Goal: Find specific page/section: Find specific page/section

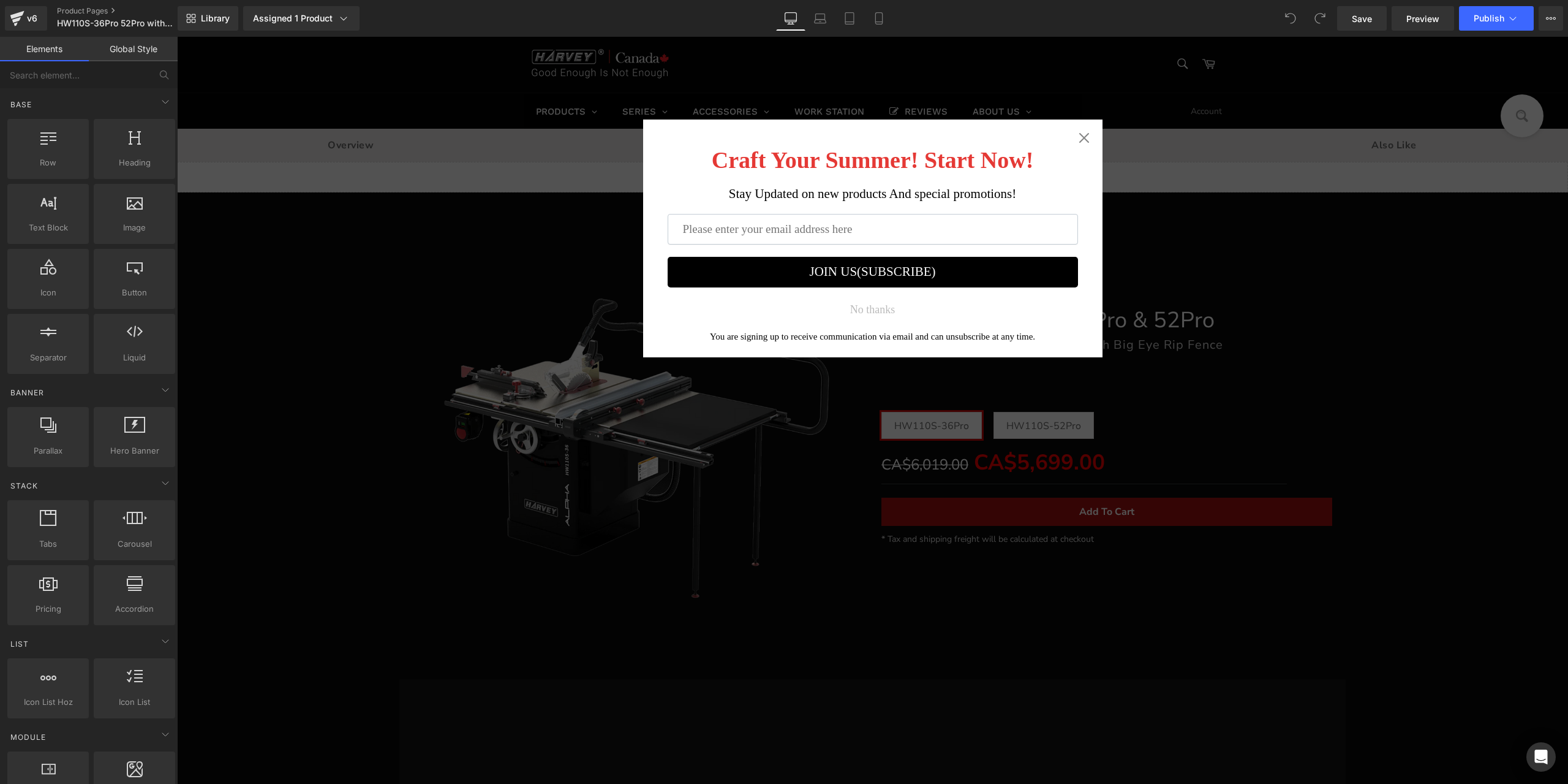
click at [1315, 398] on body "Craft Your Summer! Start Now! Stay Updated on new products And special promotio…" at bounding box center [872, 449] width 1382 height 659
click at [1078, 135] on icon "Close widget" at bounding box center [1084, 138] width 12 height 12
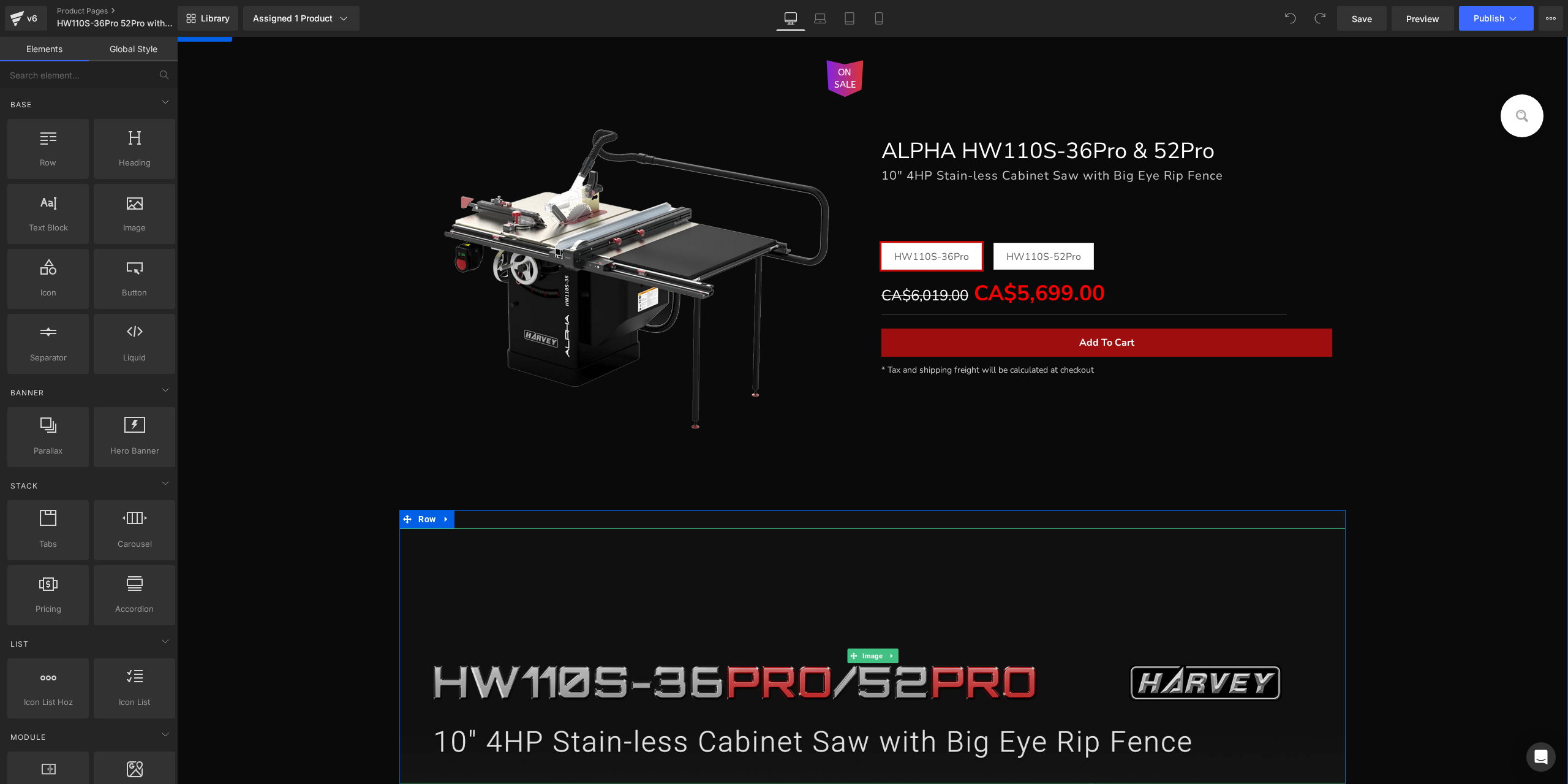
scroll to position [123, 0]
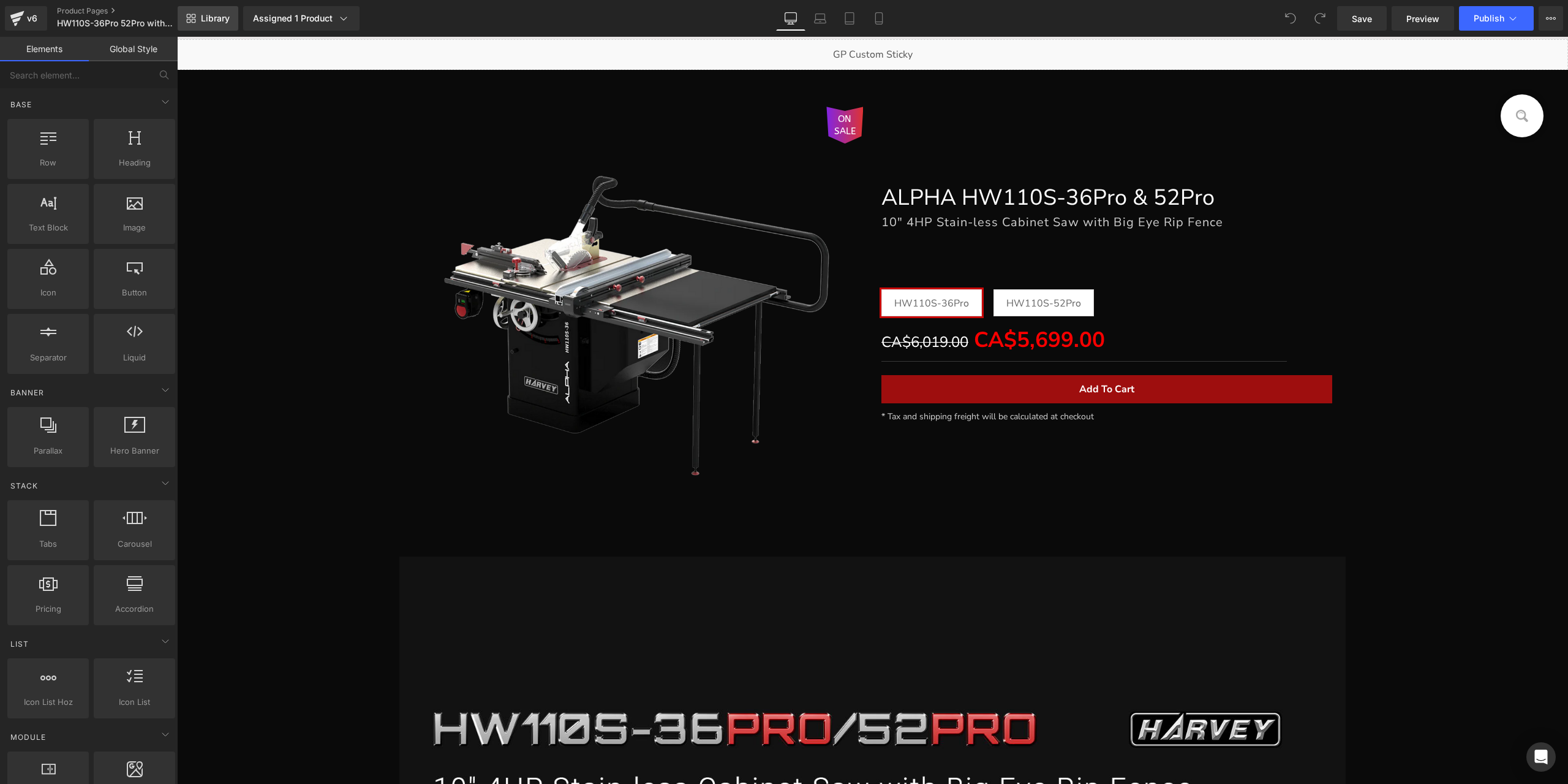
click at [199, 19] on link "Library" at bounding box center [207, 18] width 61 height 25
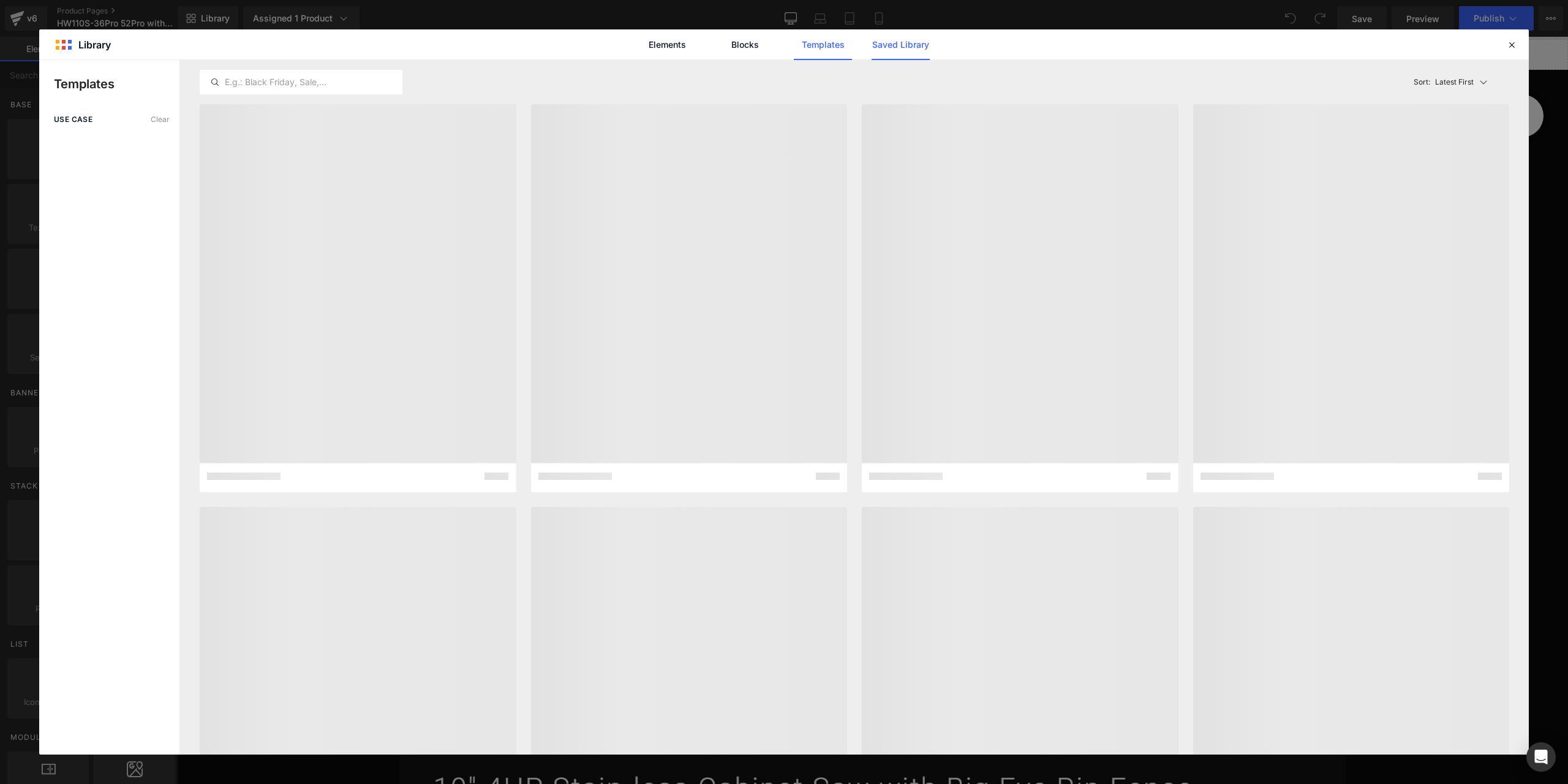
click at [903, 49] on link "Saved Library" at bounding box center [900, 44] width 58 height 31
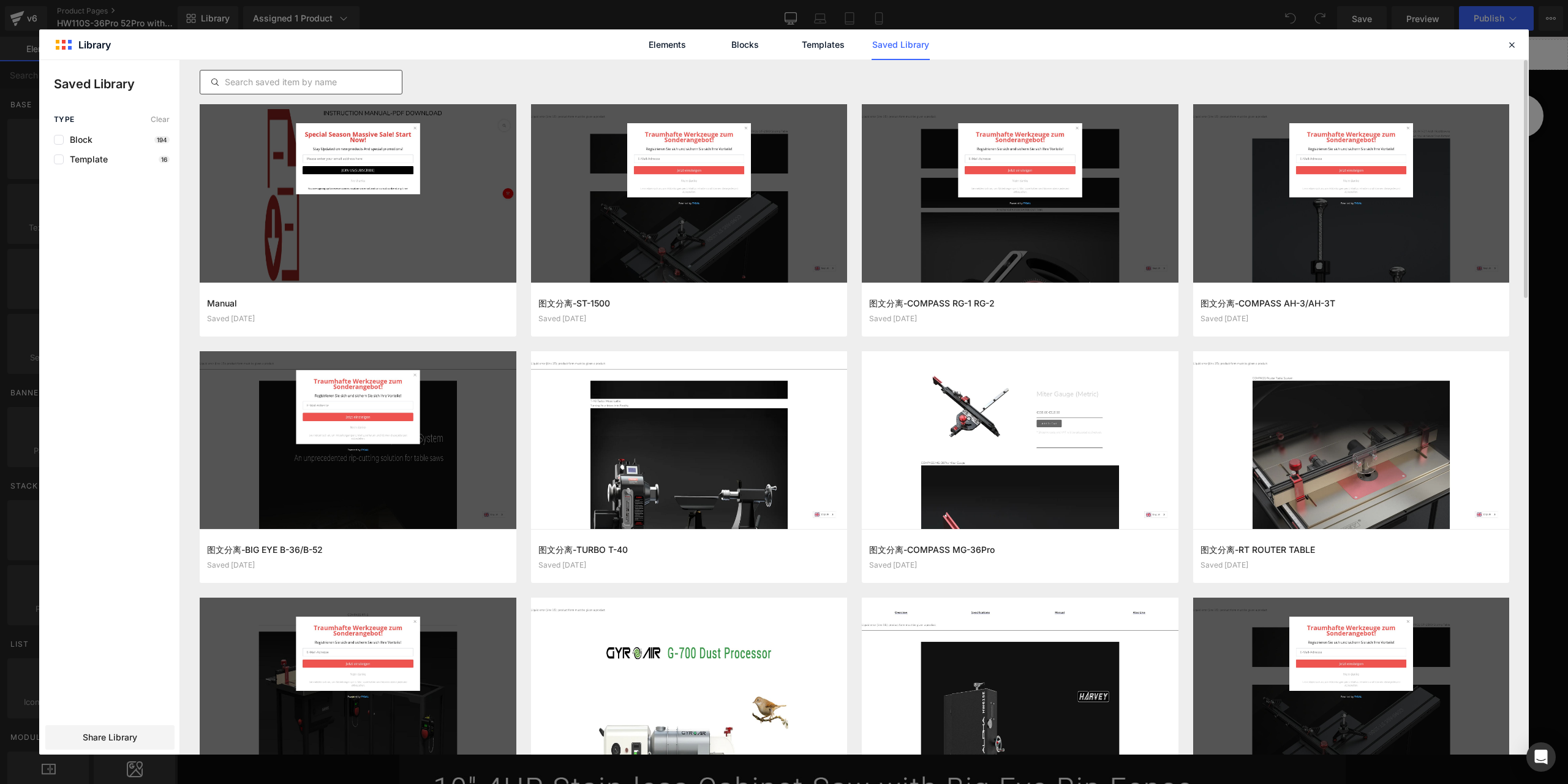
click at [275, 79] on input "text" at bounding box center [301, 82] width 201 height 15
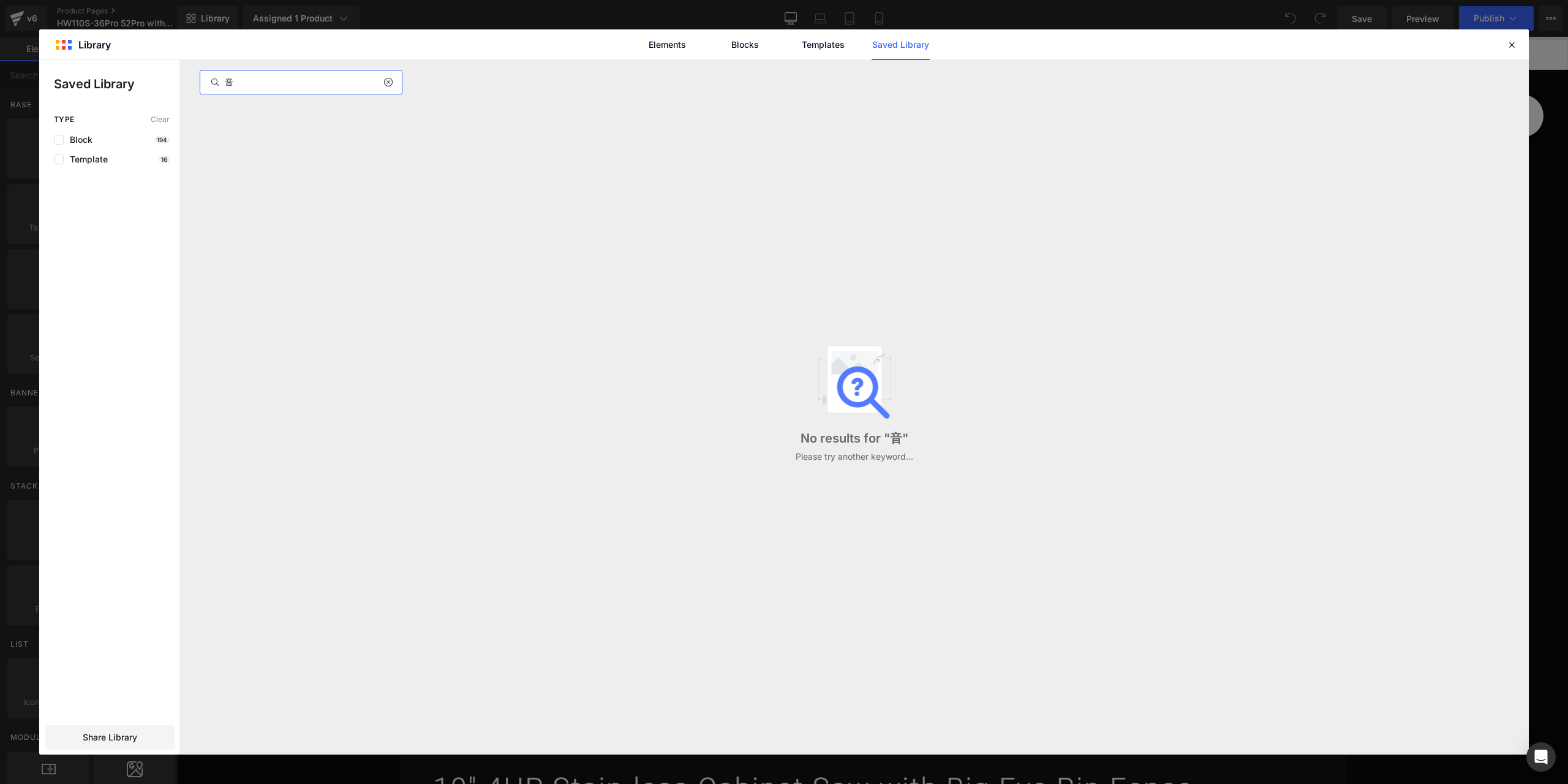
type input "音"
click at [830, 47] on link "Templates" at bounding box center [822, 44] width 58 height 31
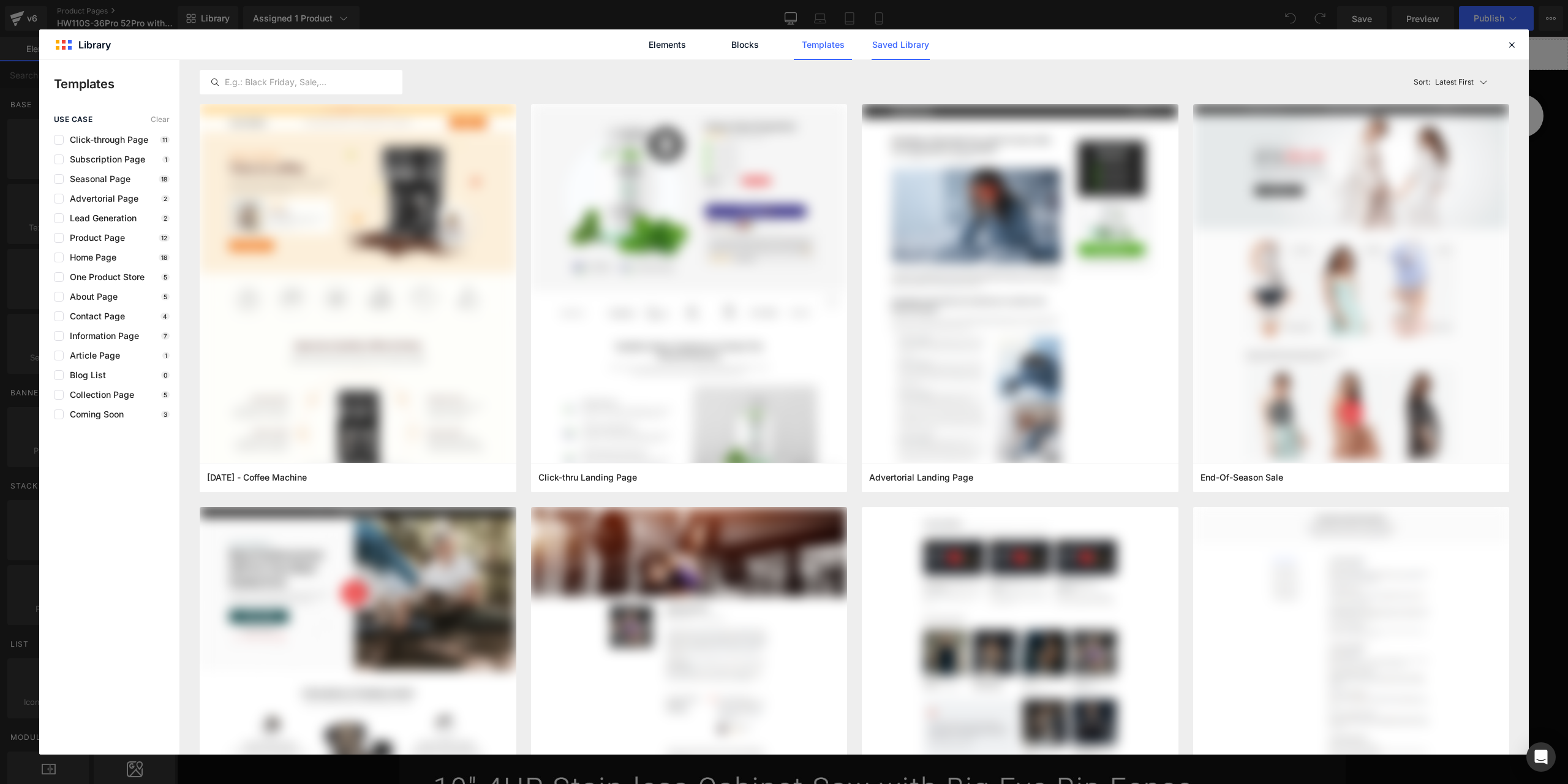
click at [895, 46] on link "Saved Library" at bounding box center [900, 44] width 58 height 31
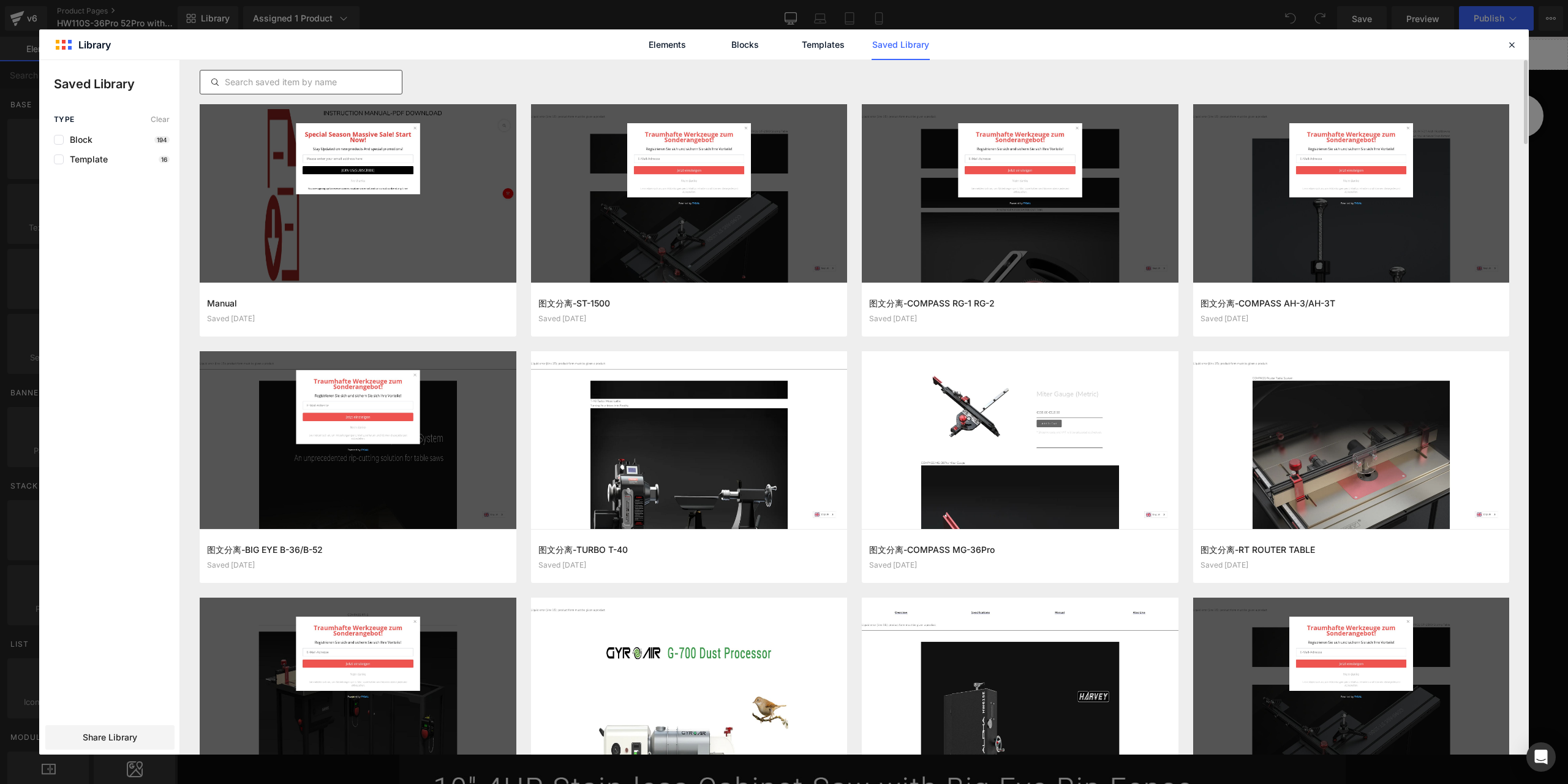
click at [330, 84] on input "text" at bounding box center [301, 82] width 201 height 15
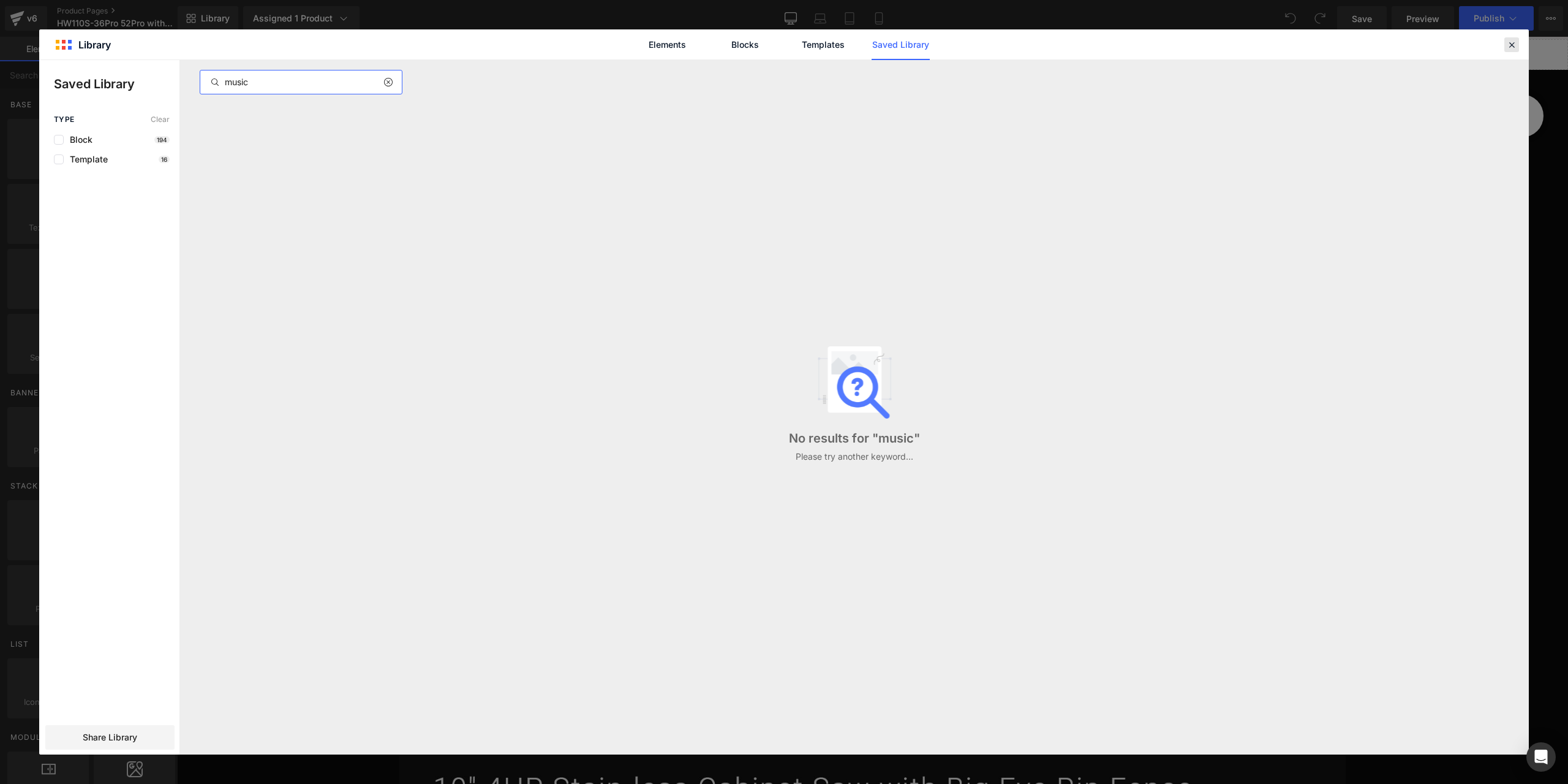
type input "music"
click at [1516, 50] on div at bounding box center [1511, 44] width 15 height 15
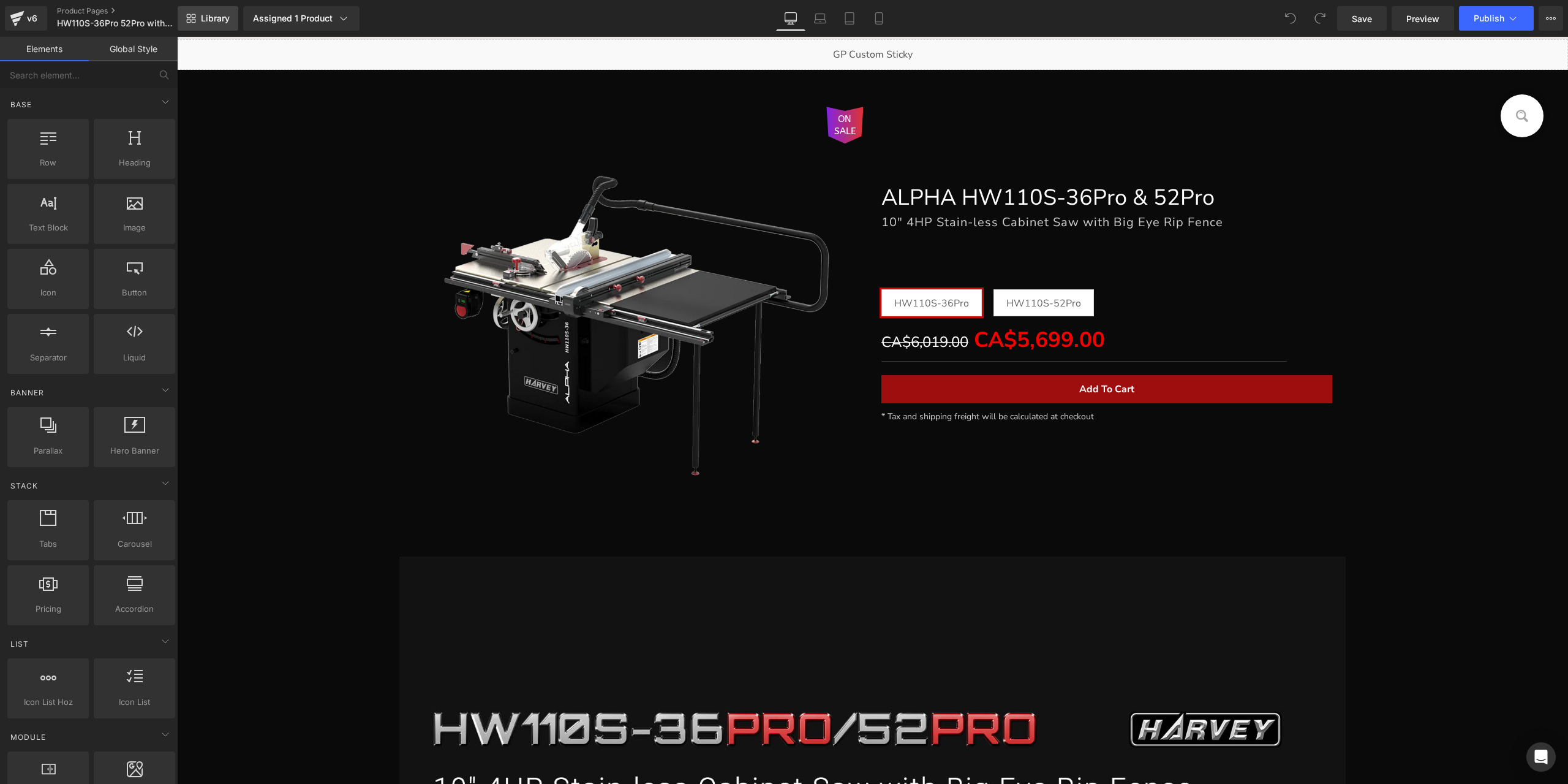
click at [221, 22] on span "Library" at bounding box center [215, 18] width 29 height 11
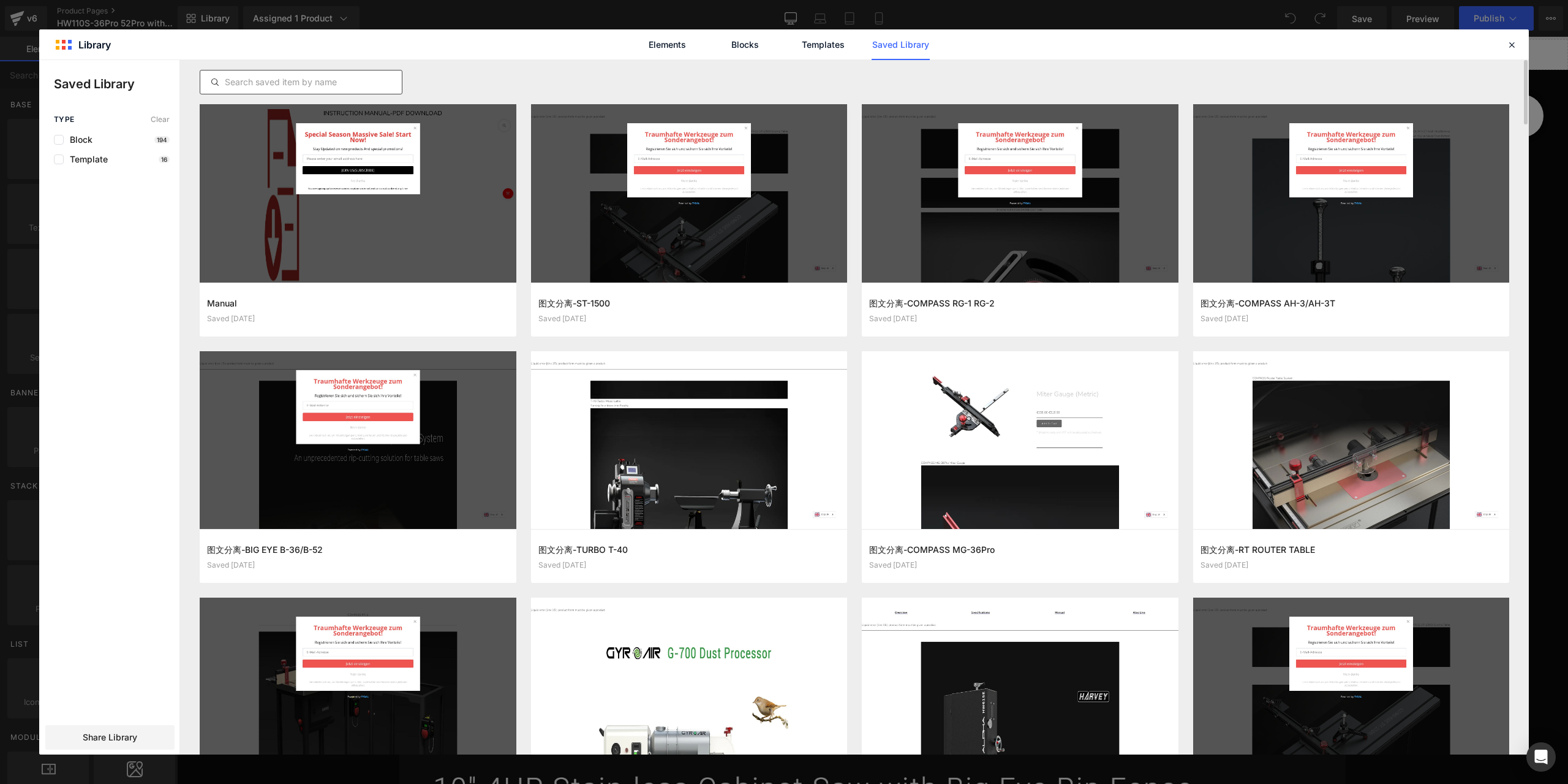
click at [322, 85] on input "text" at bounding box center [301, 82] width 201 height 15
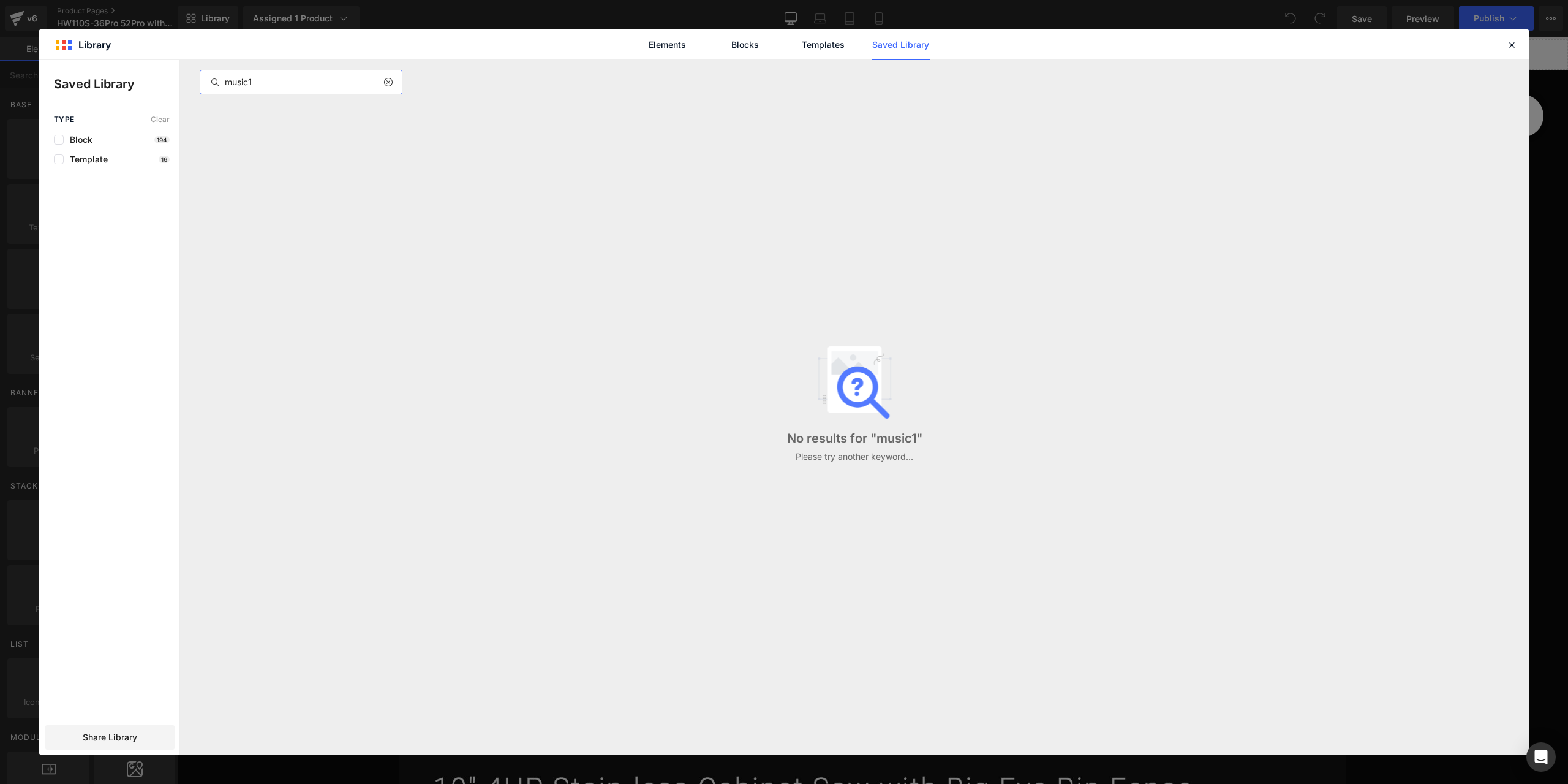
click at [248, 84] on input "music1" at bounding box center [301, 82] width 201 height 15
type input "music 1"
click at [0, 0] on div at bounding box center [0, 0] width 0 height 0
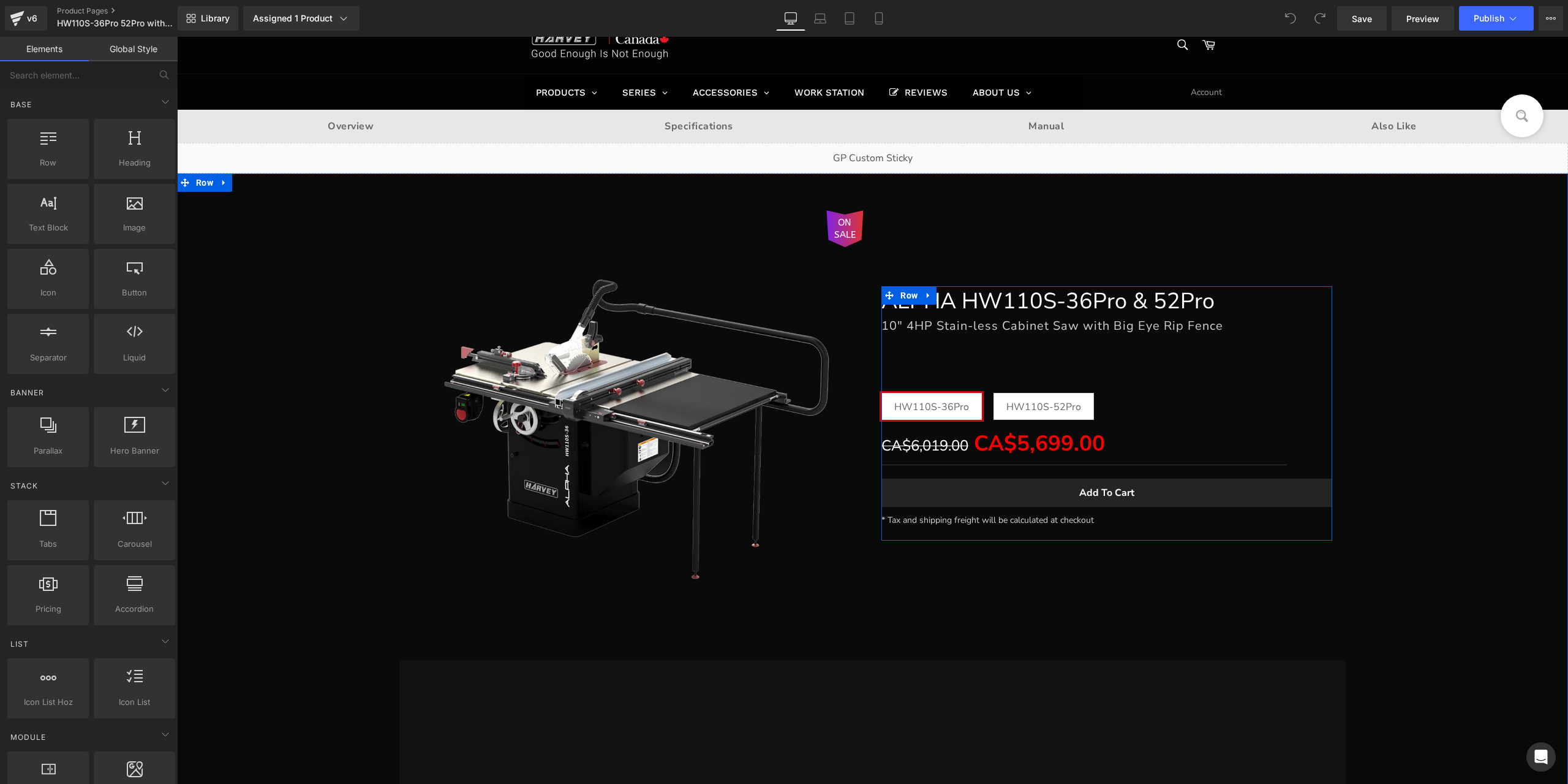
scroll to position [0, 0]
